Goal: Task Accomplishment & Management: Use online tool/utility

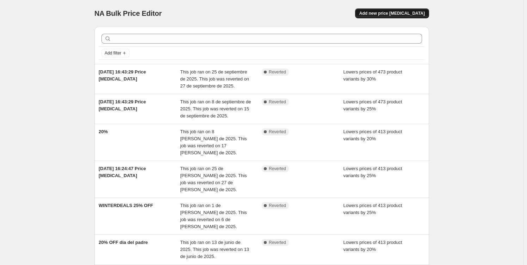
click at [408, 10] on button "Add new price [MEDICAL_DATA]" at bounding box center [392, 13] width 74 height 10
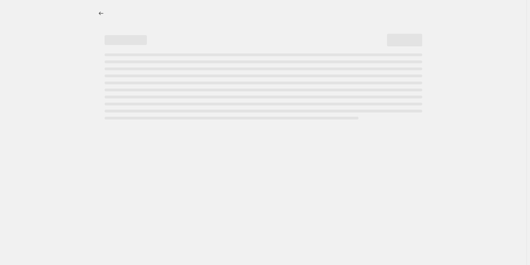
select select "percentage"
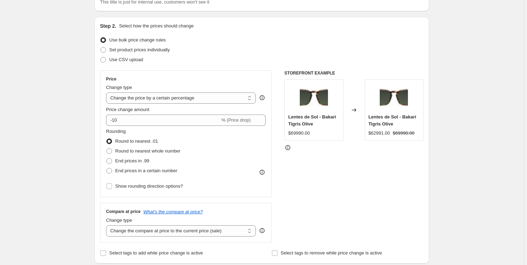
scroll to position [64, 0]
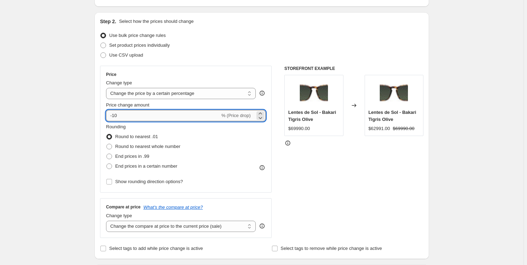
click at [130, 117] on input "-10" at bounding box center [163, 115] width 114 height 11
type input "-1"
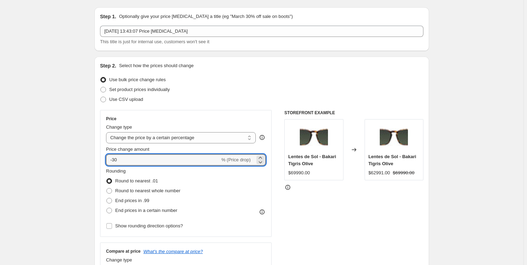
type input "-30"
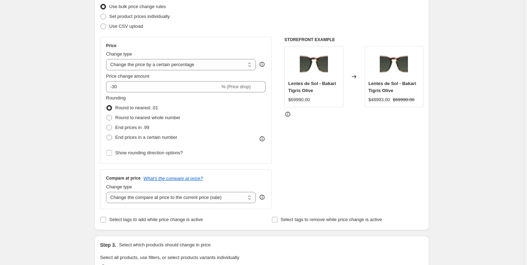
scroll to position [128, 0]
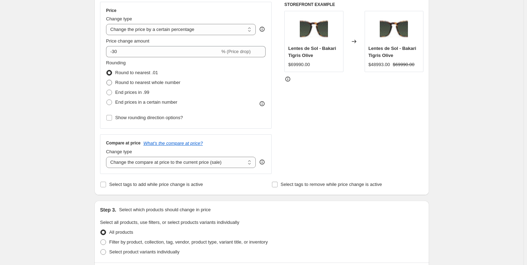
click at [141, 82] on span "Round to nearest whole number" at bounding box center [147, 82] width 65 height 5
click at [107, 80] on input "Round to nearest whole number" at bounding box center [106, 80] width 0 height 0
radio input "true"
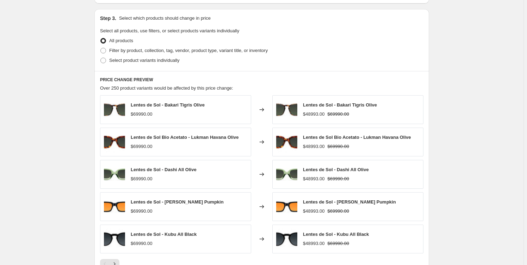
scroll to position [416, 0]
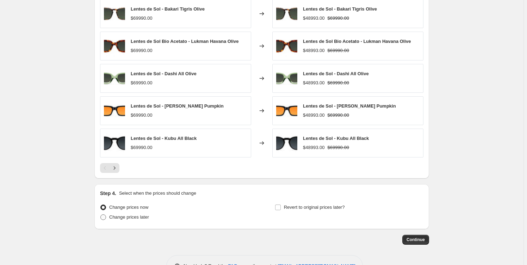
click at [137, 221] on label "Change prices later" at bounding box center [124, 218] width 49 height 10
click at [101, 215] on input "Change prices later" at bounding box center [100, 215] width 0 height 0
radio input "true"
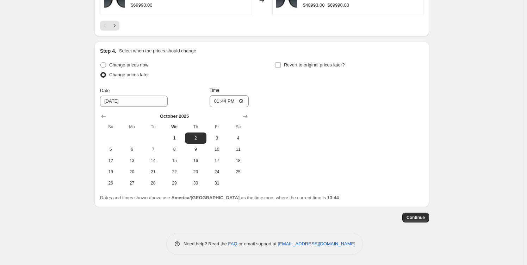
scroll to position [526, 0]
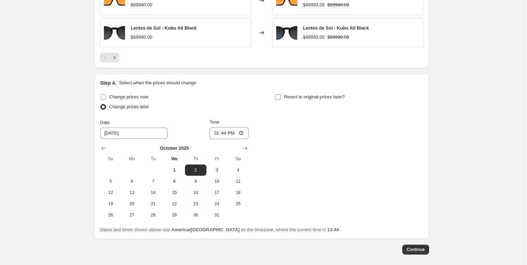
click at [282, 100] on label "Revert to original prices later?" at bounding box center [310, 97] width 70 height 10
click at [281, 100] on input "Revert to original prices later?" at bounding box center [278, 97] width 6 height 6
checkbox input "true"
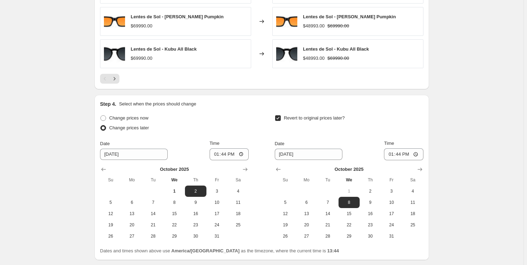
scroll to position [558, 0]
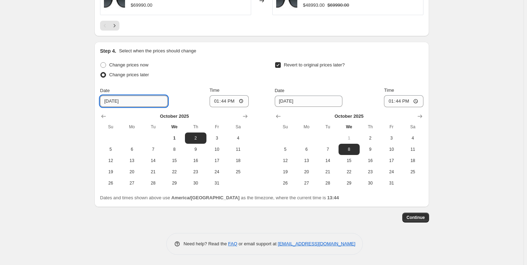
click at [115, 100] on input "[DATE]" at bounding box center [134, 101] width 68 height 11
click at [132, 151] on span "6" at bounding box center [131, 150] width 15 height 6
type input "[DATE]"
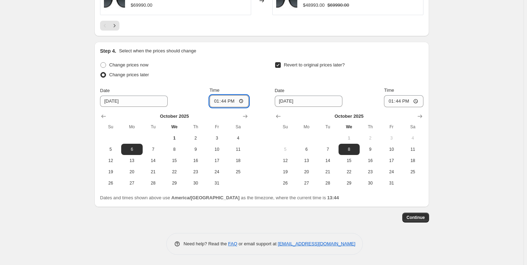
click at [226, 98] on input "13:44" at bounding box center [228, 101] width 39 height 12
click at [234, 101] on input "00:44" at bounding box center [228, 101] width 39 height 12
type input "00:00"
click at [246, 73] on div "Change prices later" at bounding box center [174, 75] width 149 height 10
click at [286, 160] on span "12" at bounding box center [284, 161] width 15 height 6
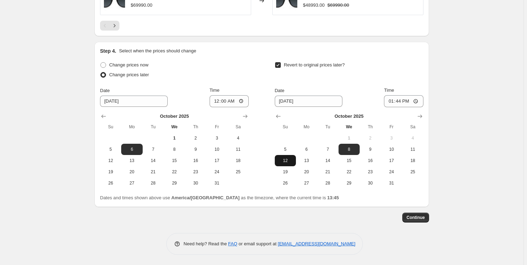
type input "[DATE]"
click at [398, 101] on input "13:44" at bounding box center [403, 101] width 39 height 12
type input "23:59"
click at [414, 219] on span "Continue" at bounding box center [415, 218] width 18 height 6
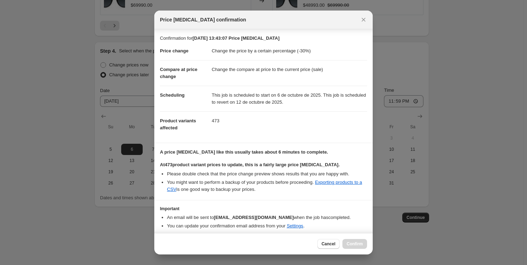
scroll to position [25, 0]
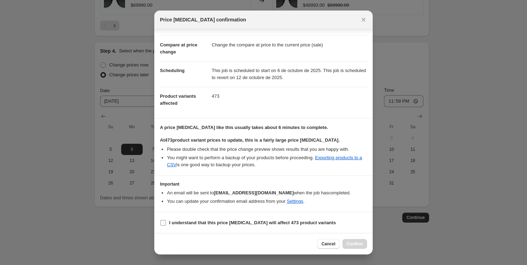
click at [176, 221] on b "I understand that this price [MEDICAL_DATA] will affect 473 product variants" at bounding box center [252, 222] width 166 height 5
click at [166, 221] on input "I understand that this price [MEDICAL_DATA] will affect 473 product variants" at bounding box center [163, 223] width 6 height 6
checkbox input "true"
click at [362, 243] on span "Confirm" at bounding box center [354, 244] width 16 height 6
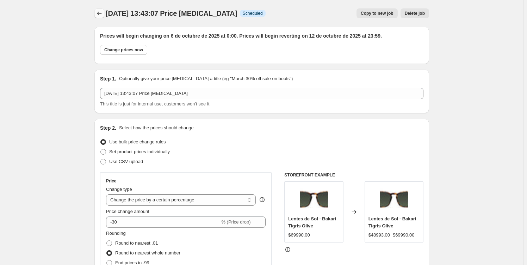
click at [100, 13] on icon "Price change jobs" at bounding box center [99, 13] width 7 height 7
